Goal: Check status: Check status

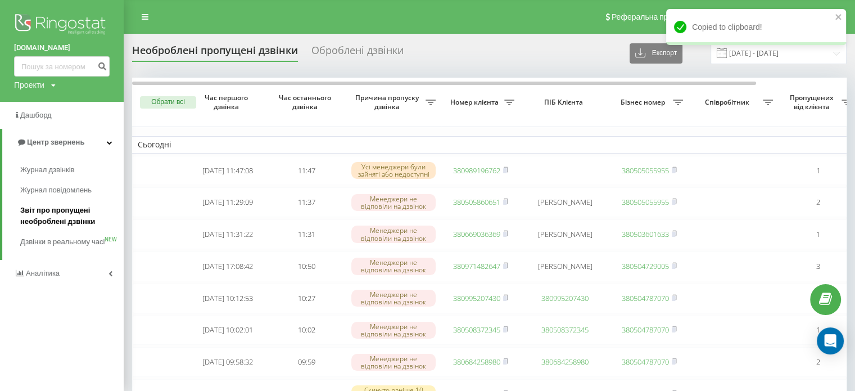
click at [40, 220] on span "Звіт про пропущені необроблені дзвінки" at bounding box center [69, 216] width 98 height 22
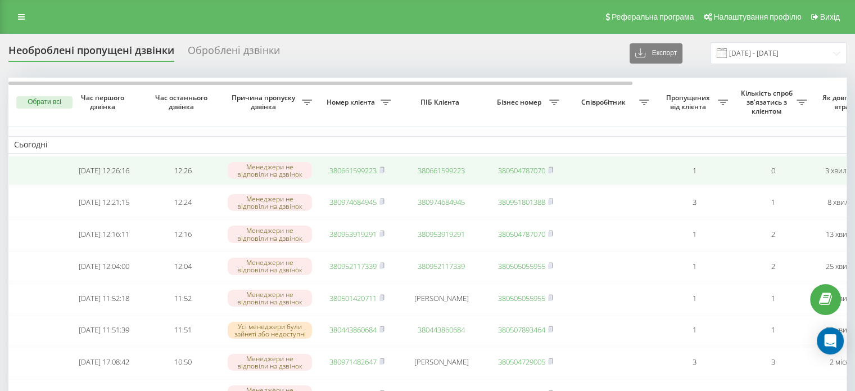
click at [379, 168] on span "380661599223" at bounding box center [356, 170] width 55 height 10
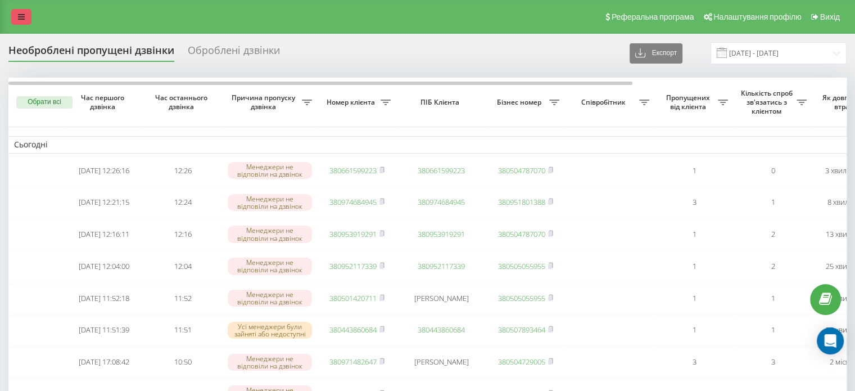
click at [17, 17] on link at bounding box center [21, 17] width 20 height 16
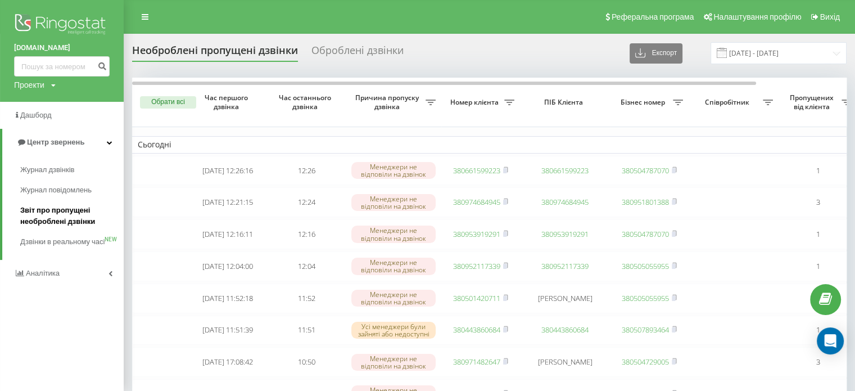
click at [65, 217] on span "Звіт про пропущені необроблені дзвінки" at bounding box center [69, 216] width 98 height 22
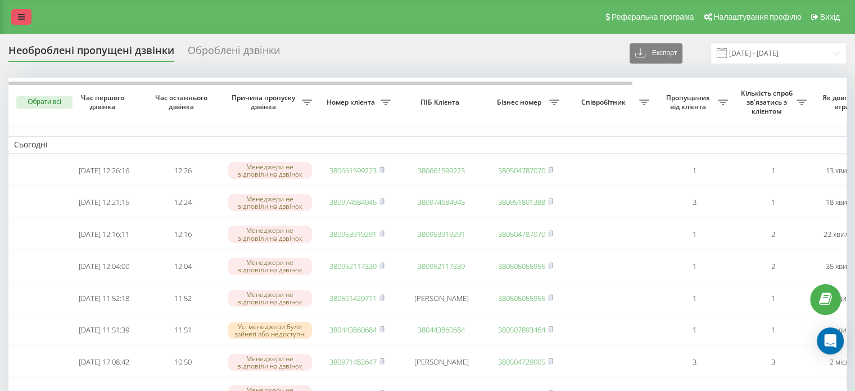
click at [15, 22] on link at bounding box center [21, 17] width 20 height 16
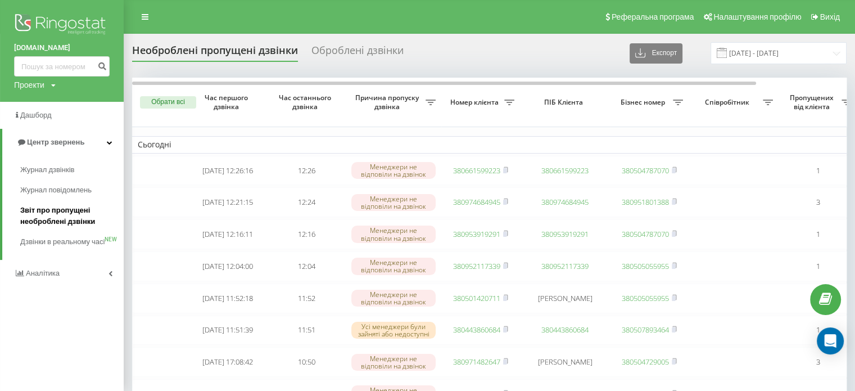
click at [44, 211] on span "Звіт про пропущені необроблені дзвінки" at bounding box center [69, 216] width 98 height 22
